Goal: Transaction & Acquisition: Purchase product/service

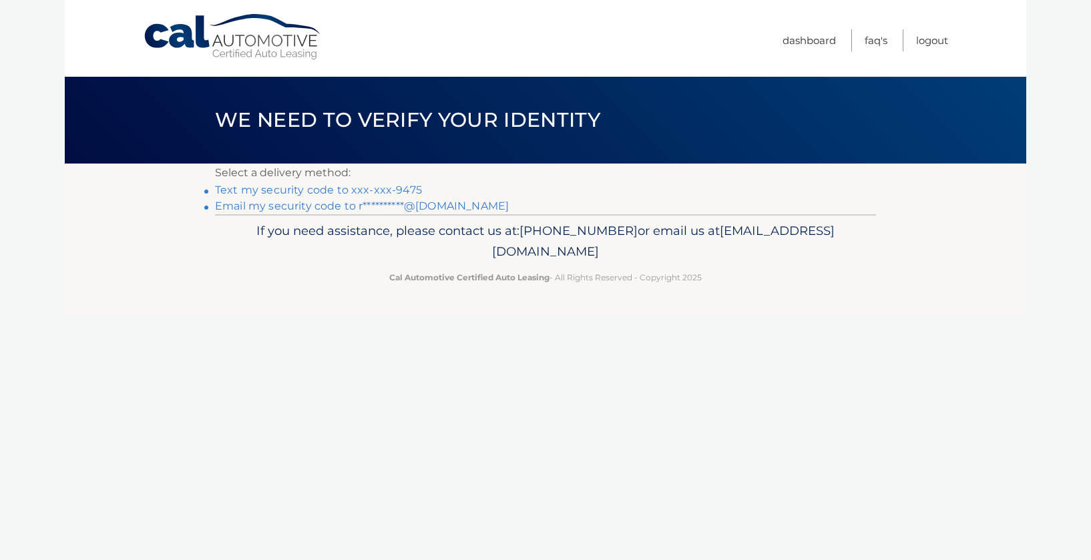
click at [325, 189] on link "Text my security code to xxx-xxx-9475" at bounding box center [318, 190] width 207 height 13
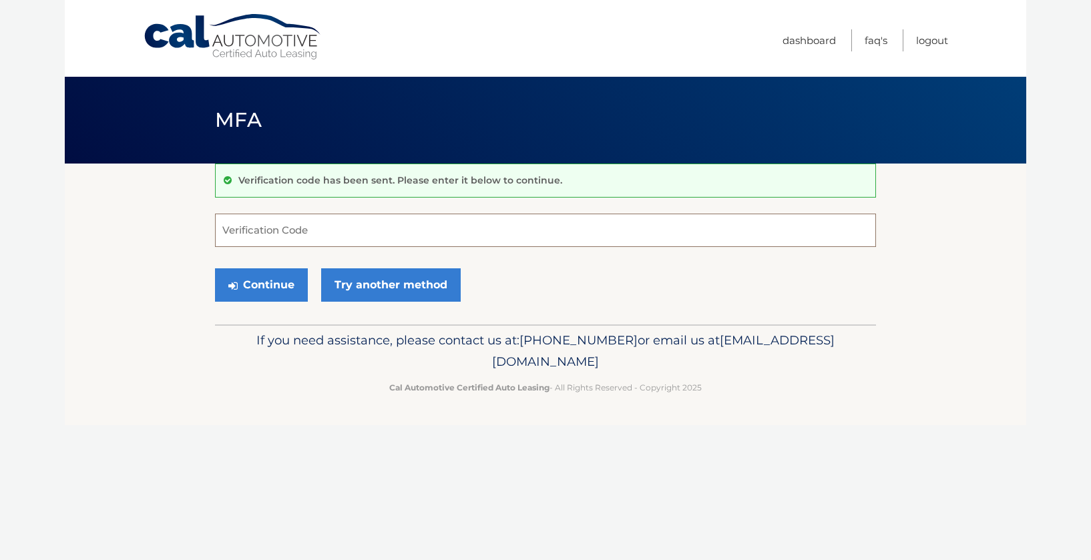
click at [318, 234] on input "Verification Code" at bounding box center [545, 230] width 661 height 33
type input "660296"
click at [215, 268] on button "Continue" at bounding box center [261, 284] width 93 height 33
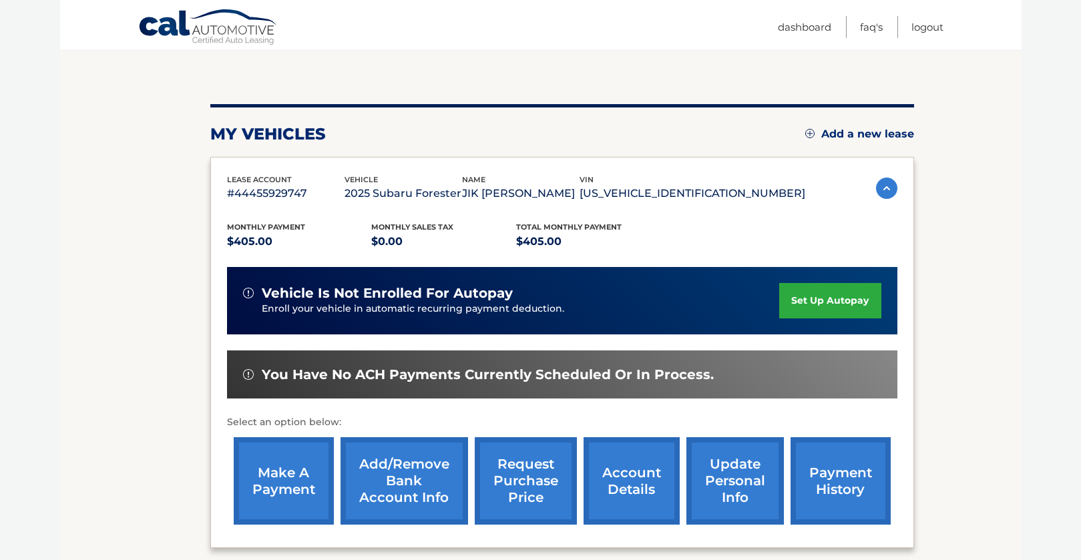
scroll to position [133, 0]
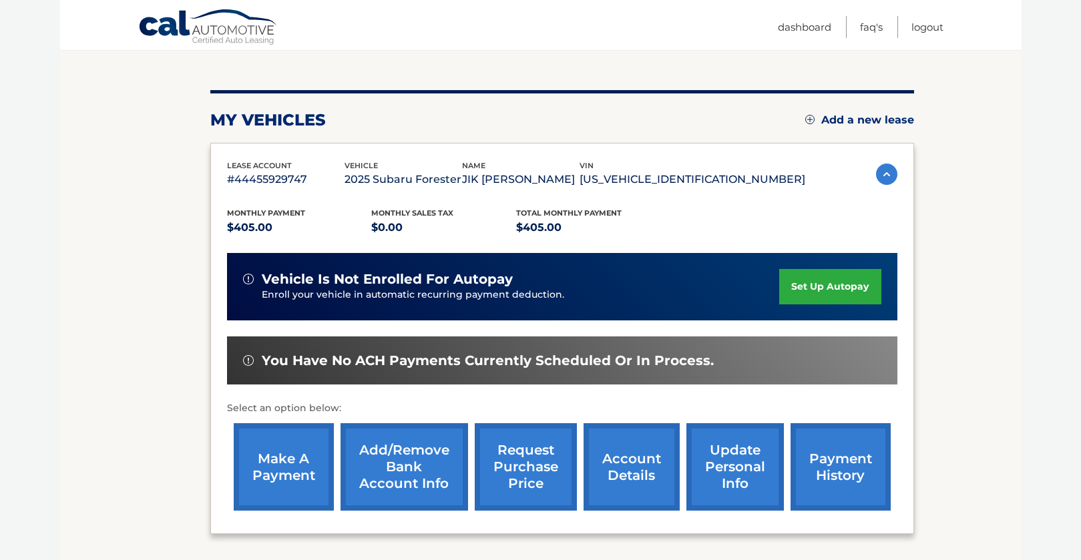
click at [289, 477] on link "make a payment" at bounding box center [284, 466] width 100 height 87
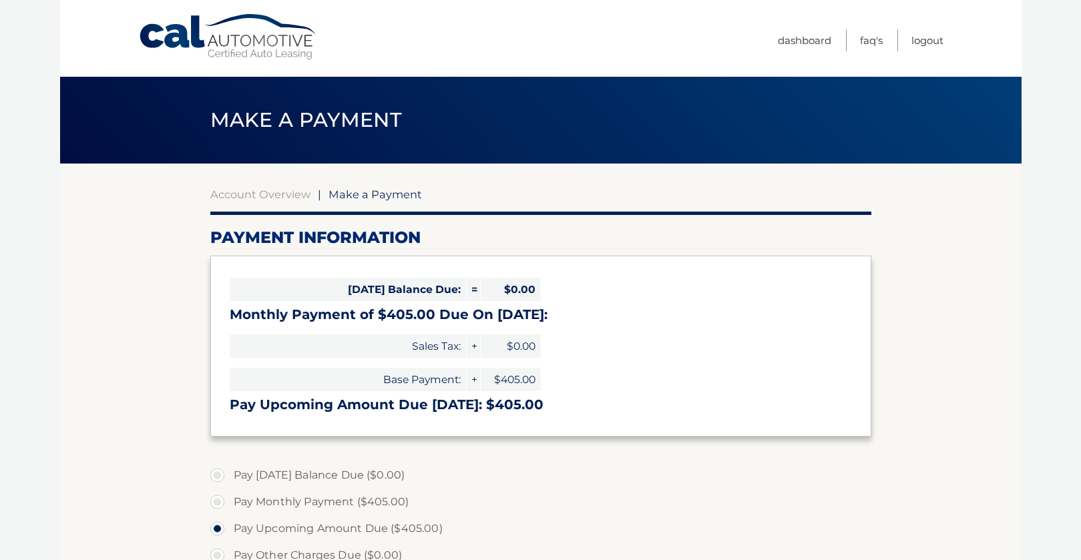
select select "YjU5ZDk3YzctNmQ2NS00Y2Y0LTk1YmItMjJlNzczNzk2YWJi"
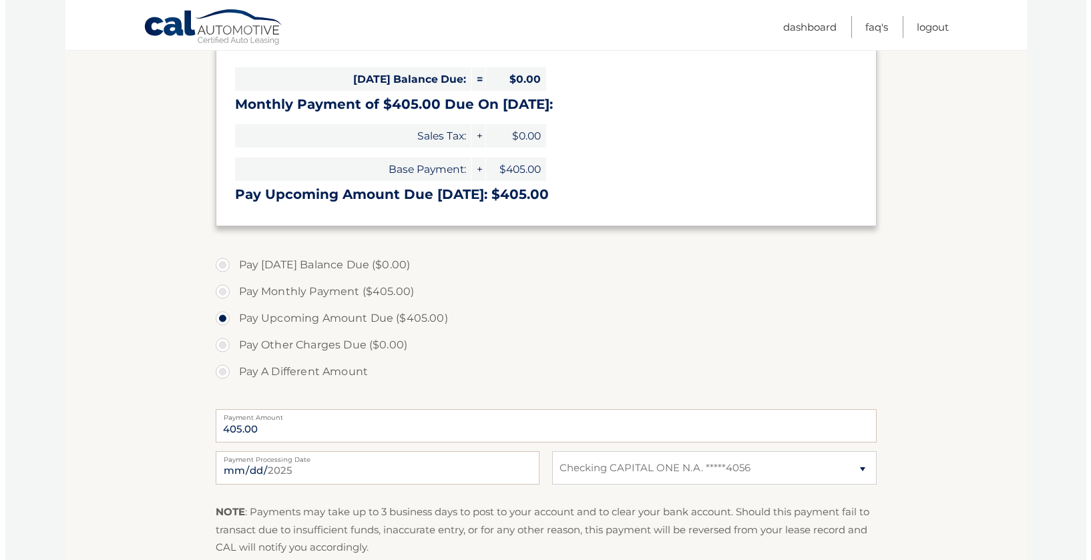
scroll to position [267, 0]
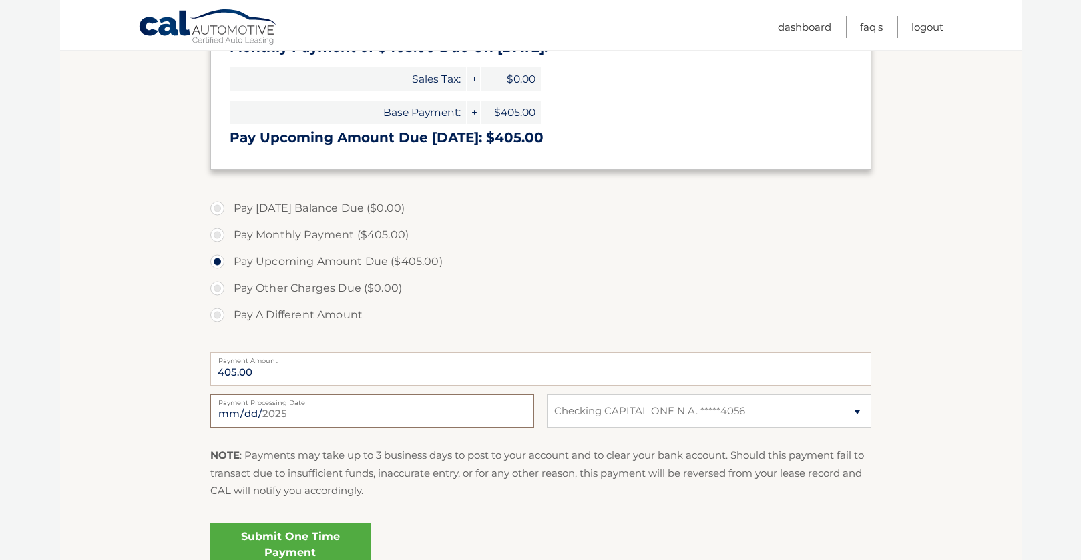
click at [370, 422] on input "2025-08-25" at bounding box center [372, 410] width 324 height 33
click at [296, 535] on link "Submit One Time Payment" at bounding box center [290, 544] width 160 height 43
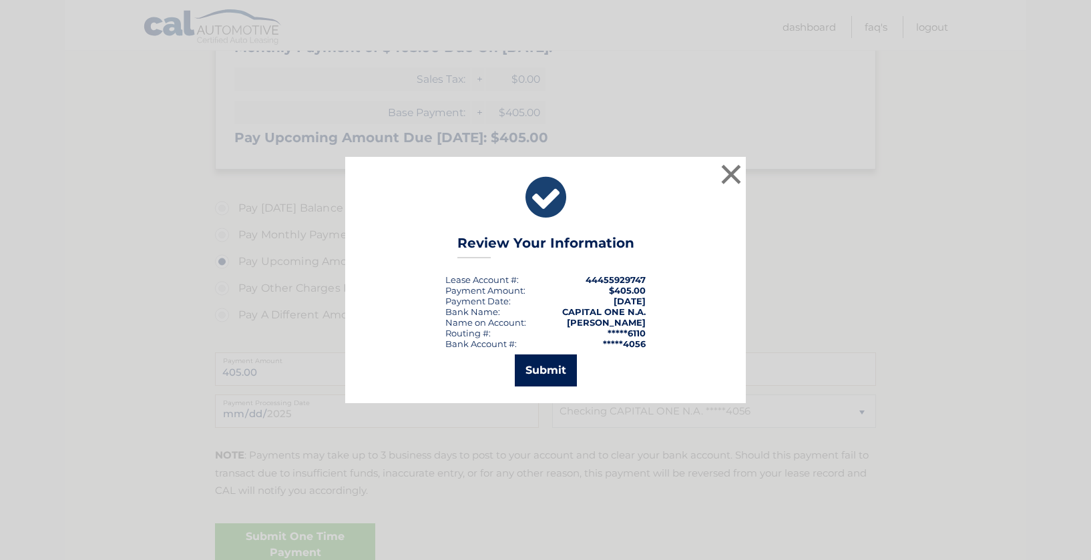
click at [534, 366] on button "Submit" at bounding box center [546, 370] width 62 height 32
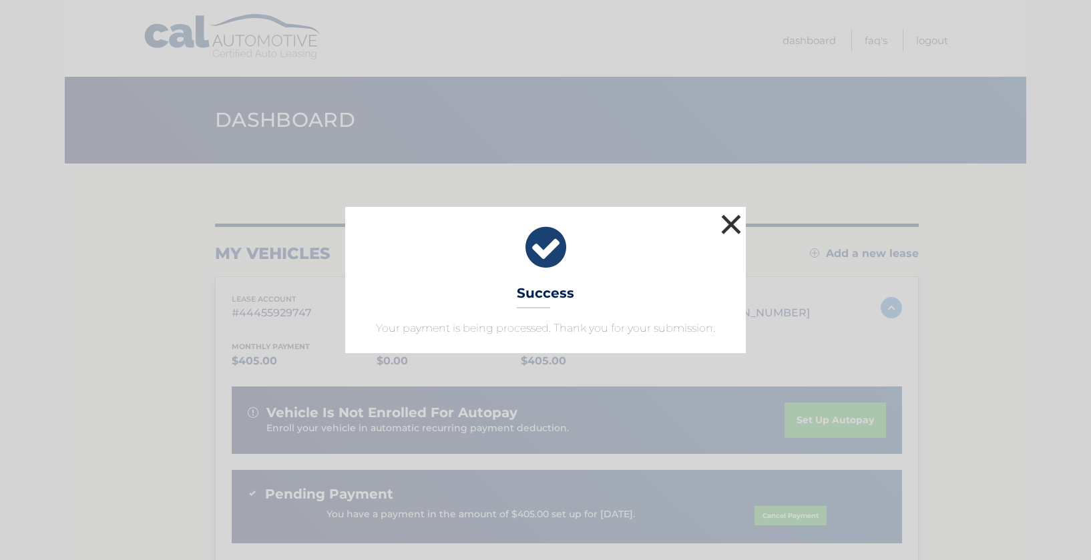
click at [732, 218] on button "×" at bounding box center [730, 224] width 27 height 27
